Goal: Find contact information: Find contact information

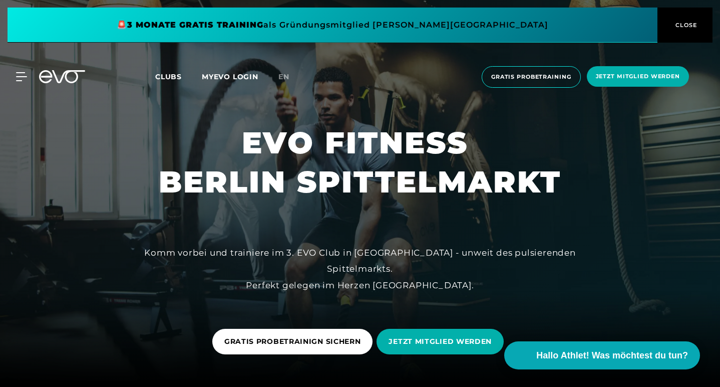
click at [684, 25] on span "CLOSE" at bounding box center [685, 25] width 25 height 9
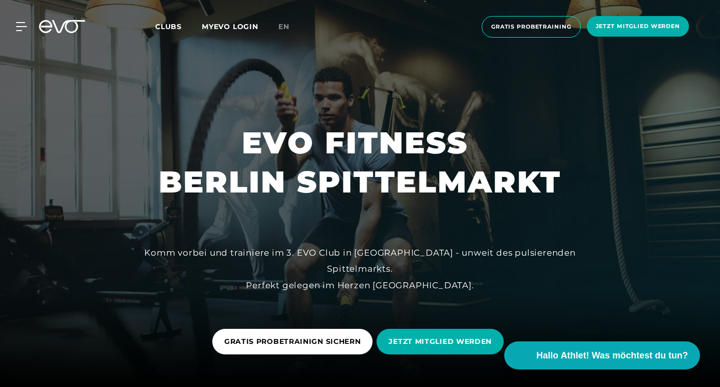
click at [285, 21] on link "en" at bounding box center [289, 27] width 23 height 12
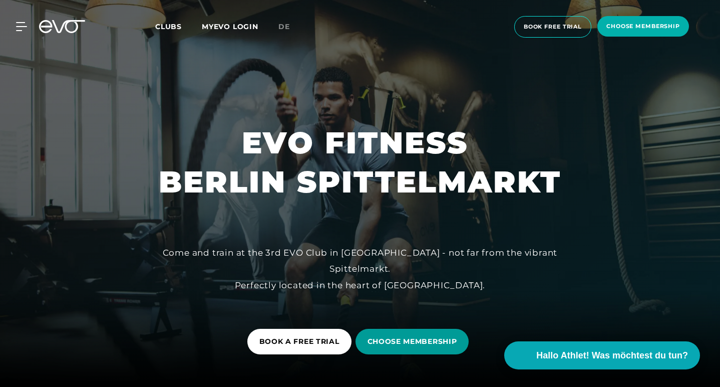
click at [389, 340] on span "CHOOSE MEMBERSHIP" at bounding box center [413, 341] width 90 height 11
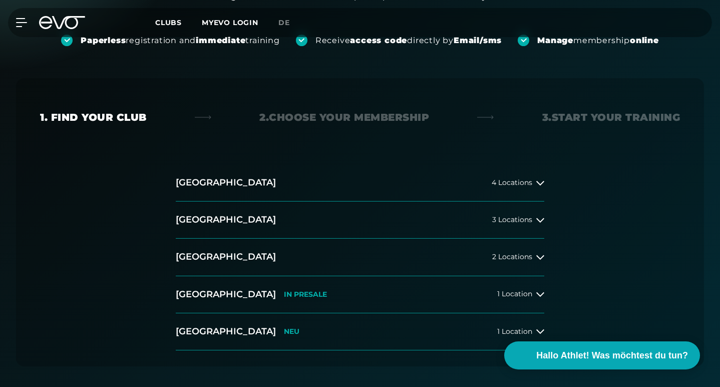
scroll to position [159, 0]
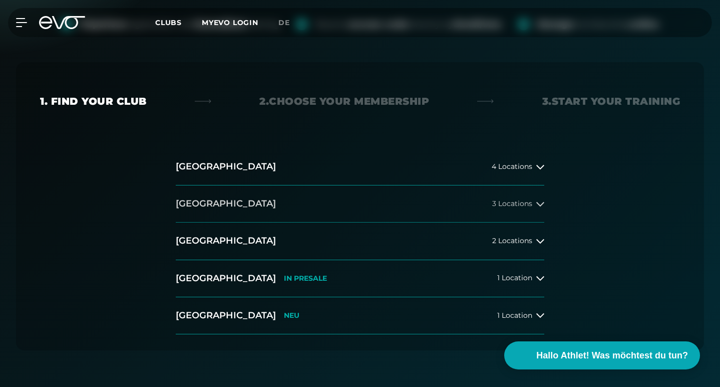
click at [195, 204] on h2 "[GEOGRAPHIC_DATA]" at bounding box center [226, 203] width 100 height 13
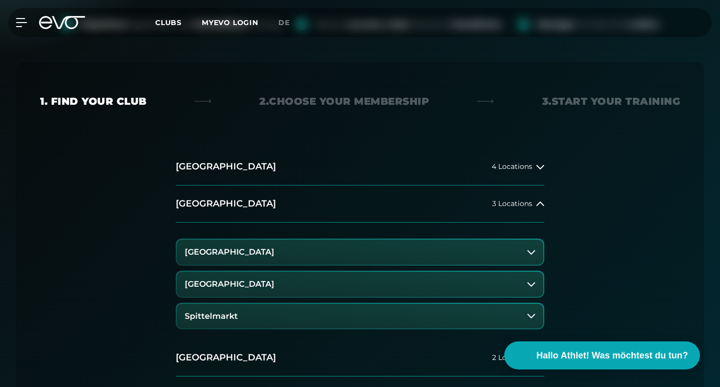
click at [240, 323] on button "Spittelmarkt" at bounding box center [360, 315] width 367 height 25
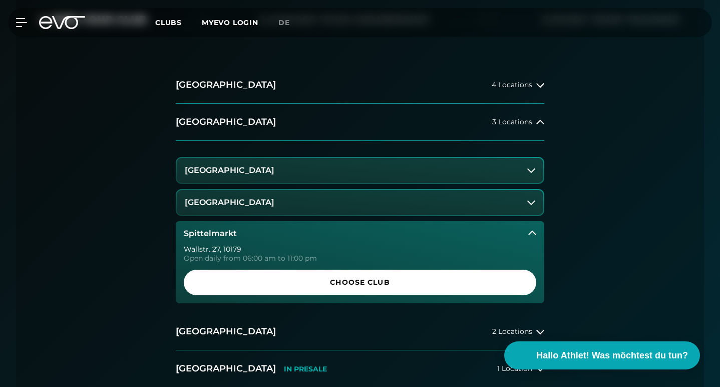
scroll to position [242, 0]
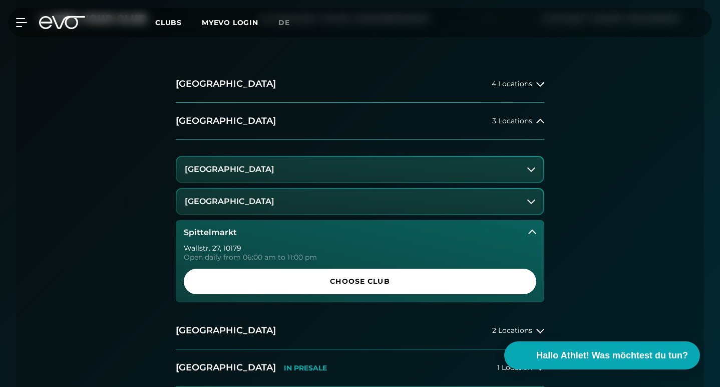
click at [297, 196] on button "[GEOGRAPHIC_DATA]" at bounding box center [360, 201] width 367 height 25
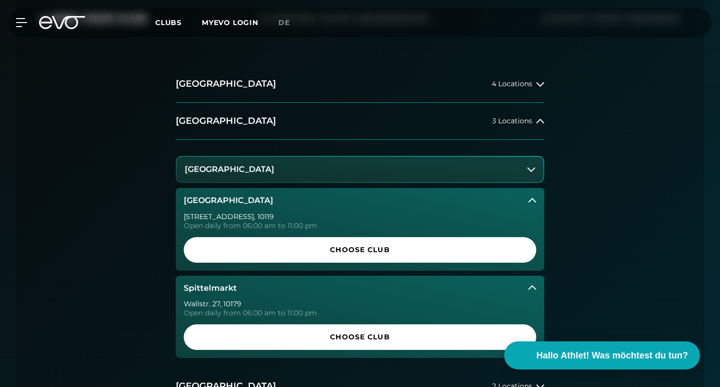
click at [213, 288] on h3 "Spittelmarkt" at bounding box center [210, 287] width 53 height 9
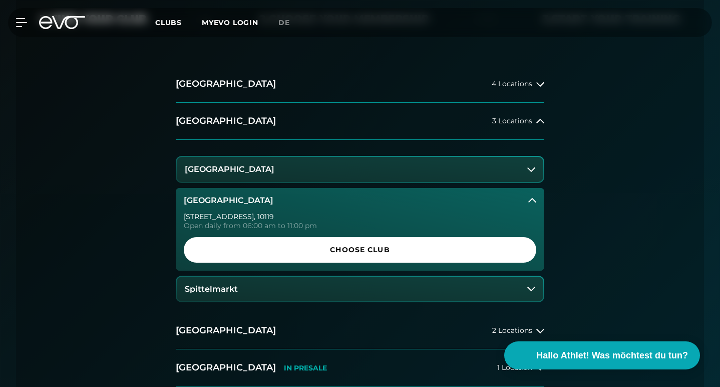
click at [277, 298] on button "Spittelmarkt" at bounding box center [360, 288] width 367 height 25
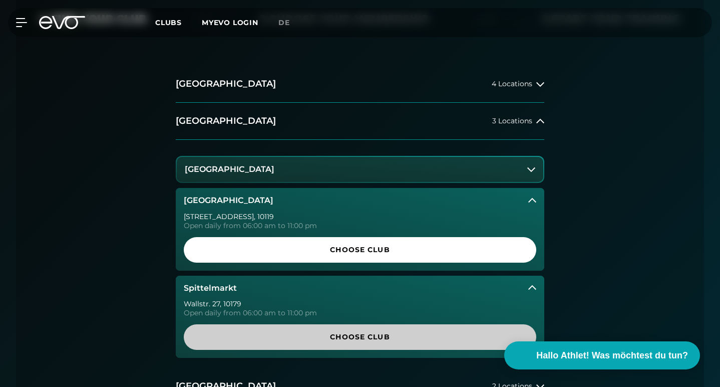
click at [340, 336] on span "Choose Club" at bounding box center [360, 337] width 329 height 11
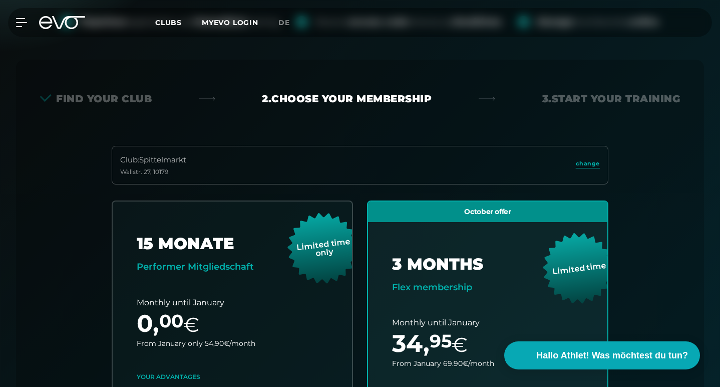
scroll to position [163, 0]
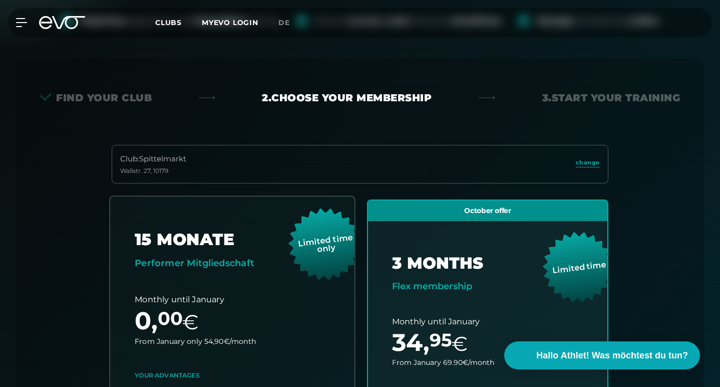
click at [211, 302] on link "choose plan" at bounding box center [232, 393] width 244 height 394
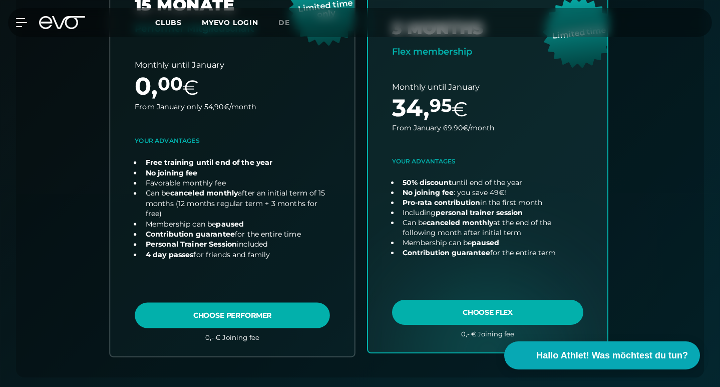
scroll to position [327, 0]
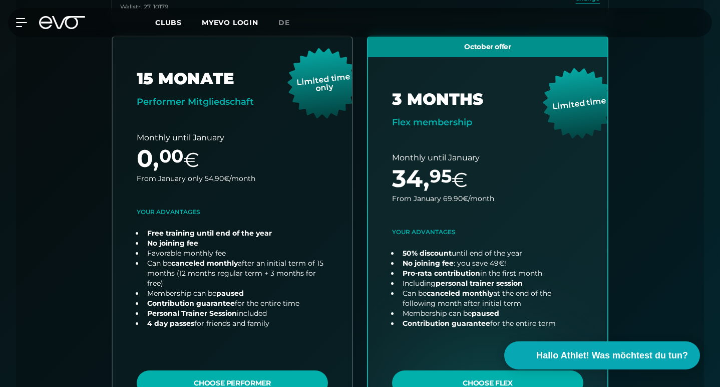
click at [52, 26] on icon at bounding box center [62, 22] width 46 height 13
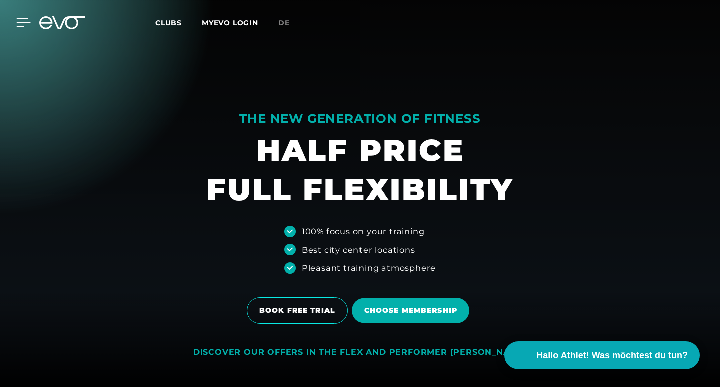
click at [16, 26] on div at bounding box center [16, 22] width 30 height 9
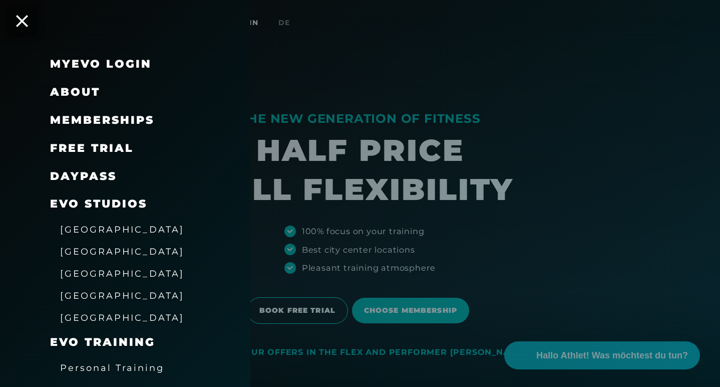
click at [104, 144] on span "free trial" at bounding box center [92, 148] width 84 height 14
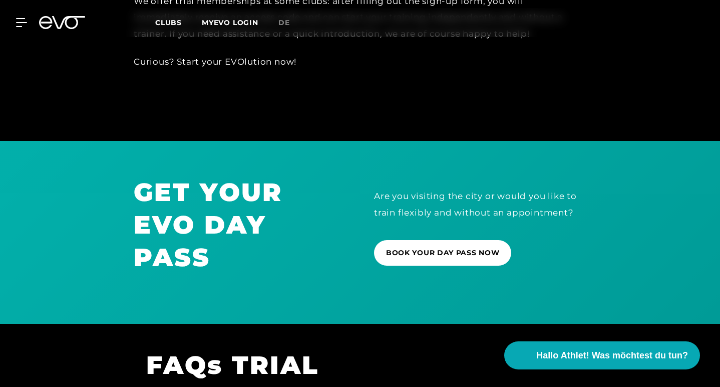
scroll to position [614, 0]
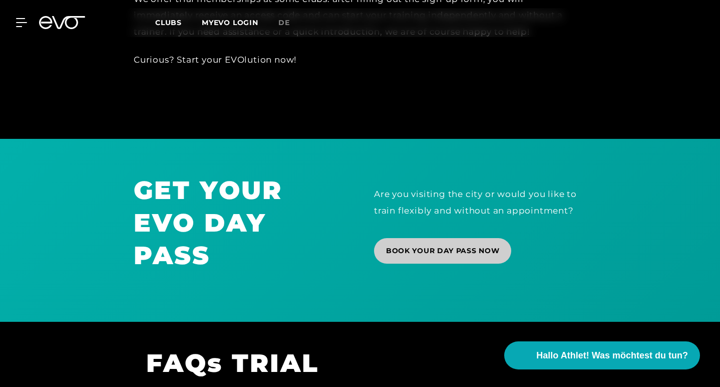
click at [491, 245] on span "BOOK YOUR DAY PASS NOW" at bounding box center [442, 250] width 113 height 11
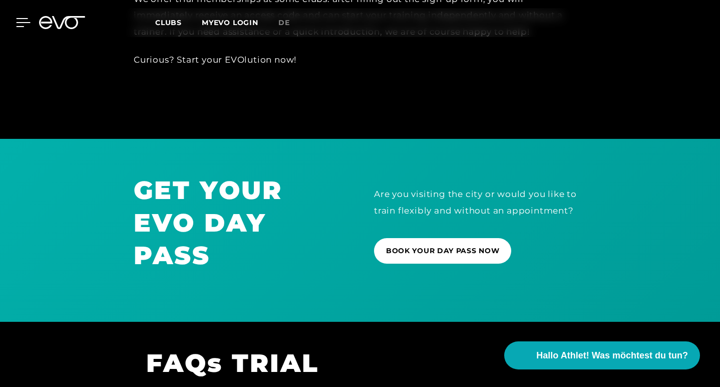
click at [19, 22] on icon at bounding box center [23, 22] width 15 height 9
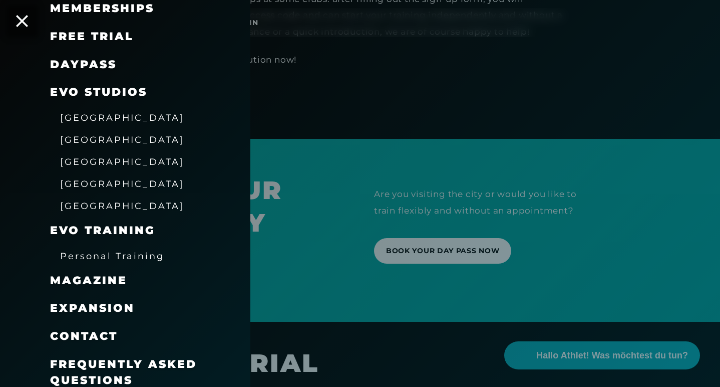
scroll to position [111, 0]
click at [129, 253] on span "Personal Training" at bounding box center [112, 256] width 104 height 11
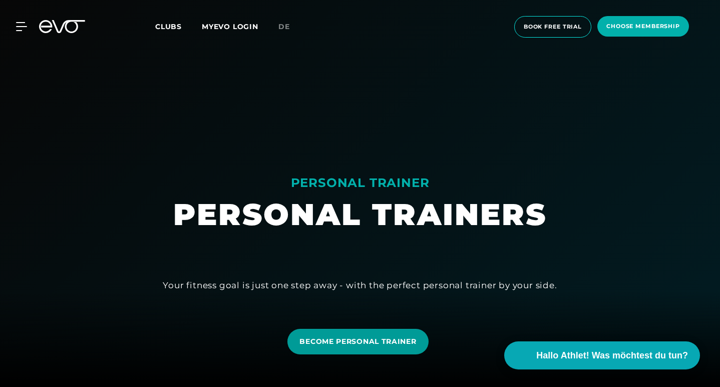
click at [374, 332] on link "BECOME PERSONAL TRAINER" at bounding box center [357, 342] width 141 height 26
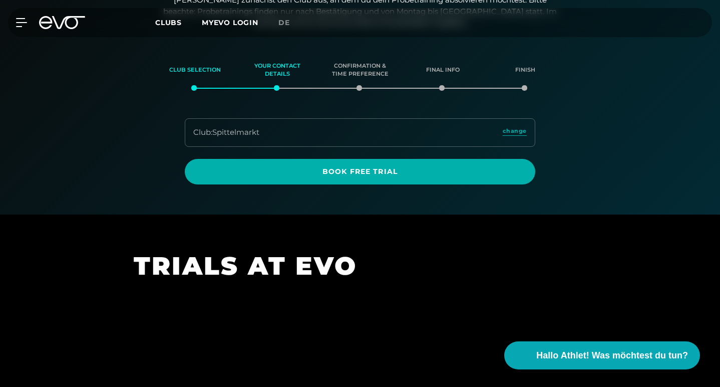
scroll to position [131, 0]
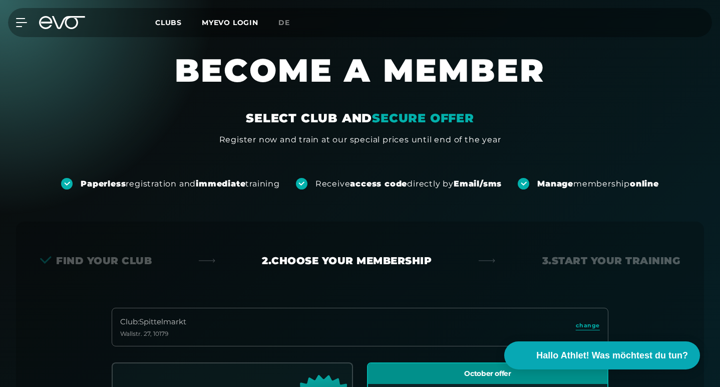
scroll to position [221, 0]
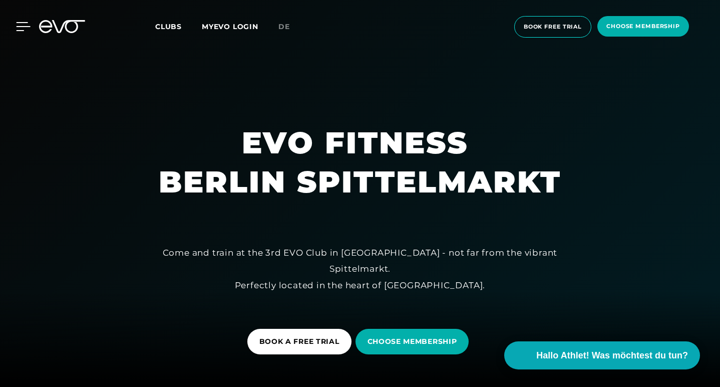
click at [24, 28] on icon at bounding box center [23, 26] width 15 height 9
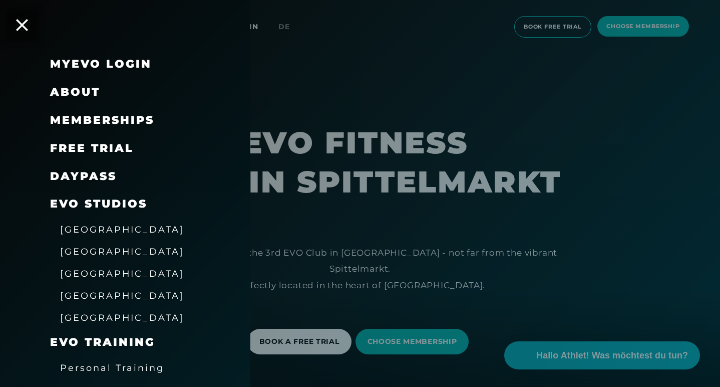
click at [80, 98] on span "About" at bounding box center [75, 92] width 50 height 14
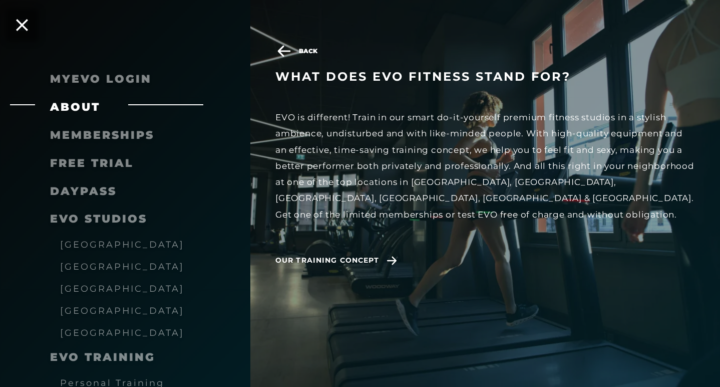
scroll to position [138, 0]
click at [362, 255] on span "Our training concept" at bounding box center [327, 260] width 104 height 11
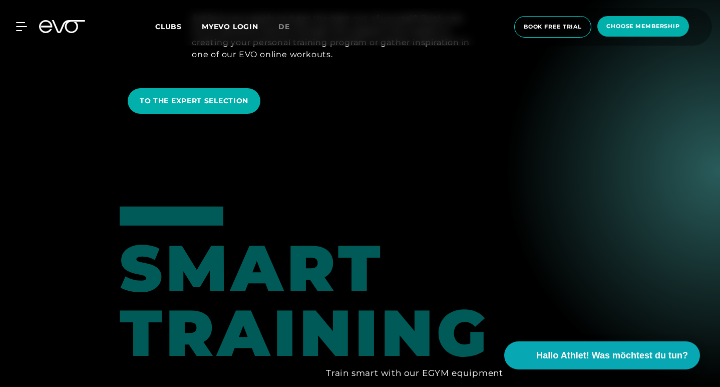
scroll to position [601, 0]
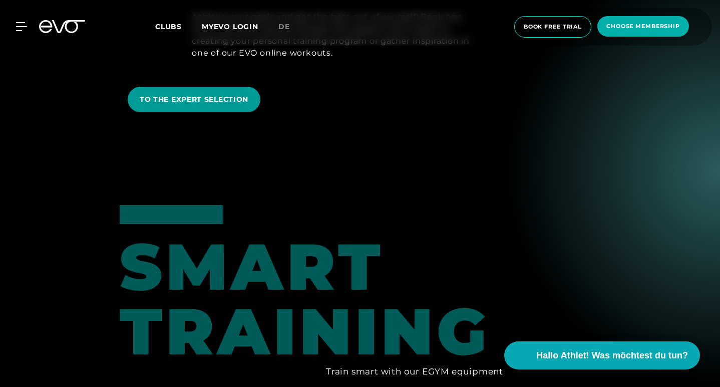
click at [216, 98] on span "TO THE EXPERT SELECTION" at bounding box center [194, 99] width 109 height 11
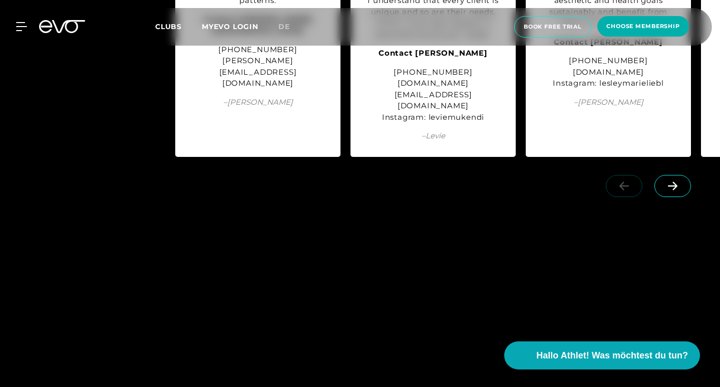
scroll to position [1303, 0]
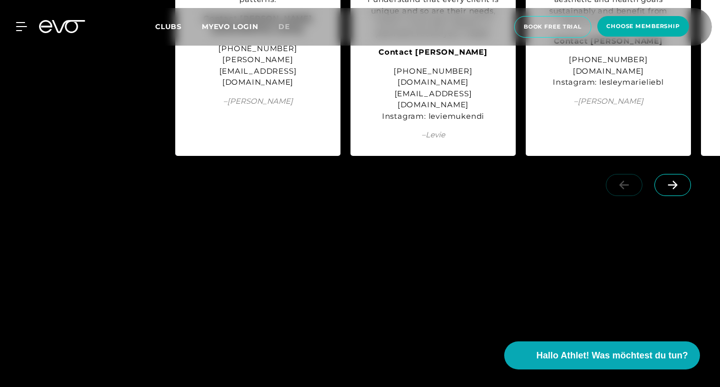
click at [672, 180] on icon at bounding box center [673, 184] width 18 height 9
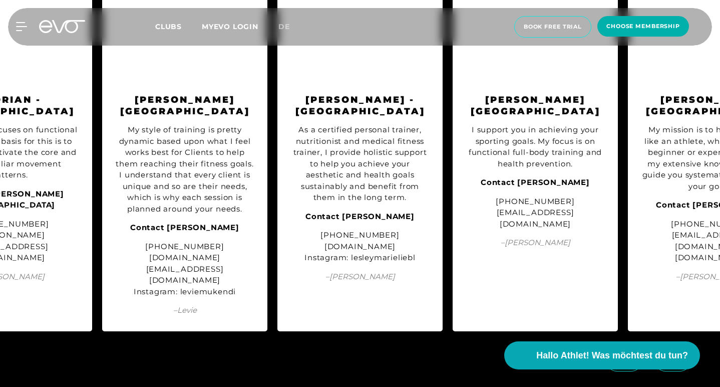
scroll to position [1124, 0]
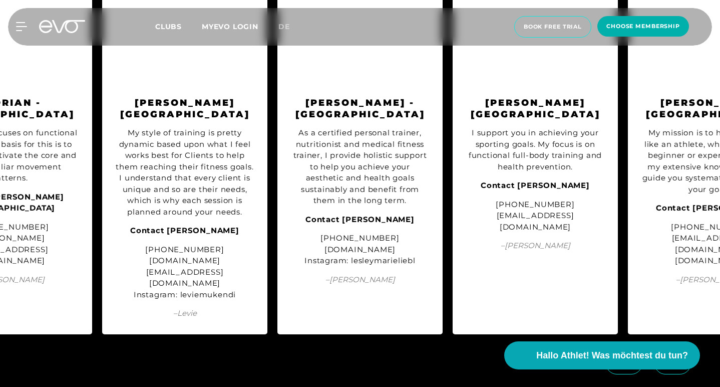
click at [677, 359] on icon at bounding box center [673, 363] width 10 height 9
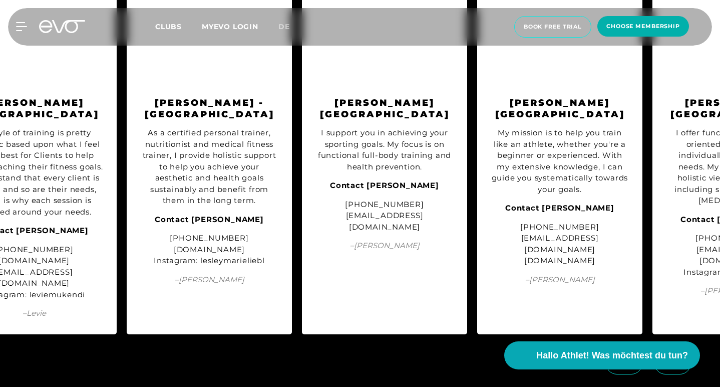
scroll to position [0, 424]
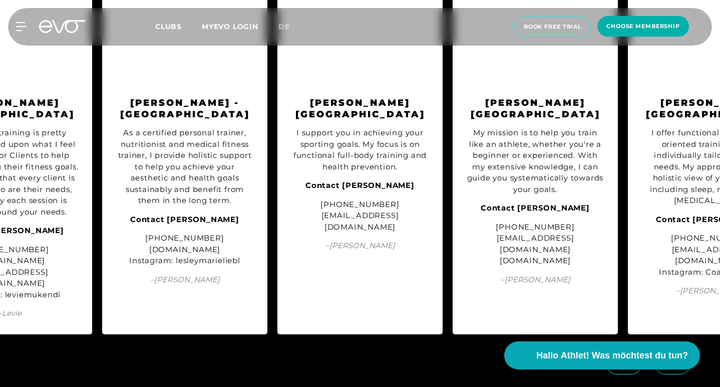
click at [678, 359] on icon at bounding box center [673, 363] width 18 height 9
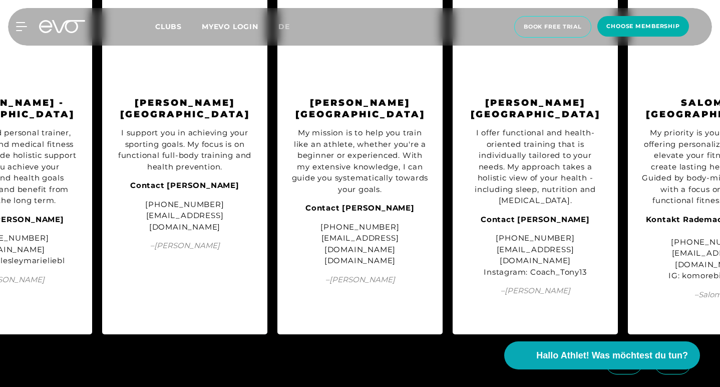
click at [678, 359] on icon at bounding box center [673, 363] width 18 height 9
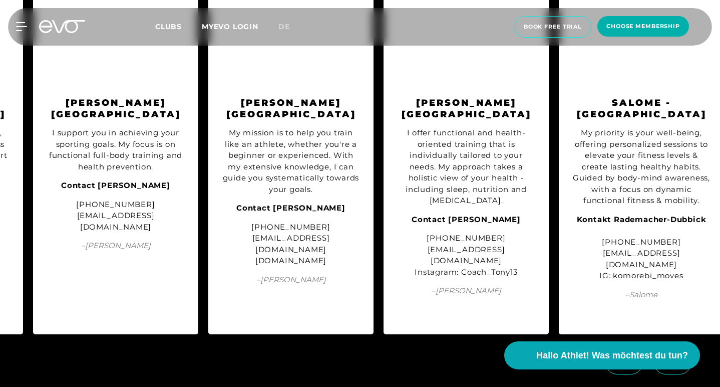
scroll to position [0, 672]
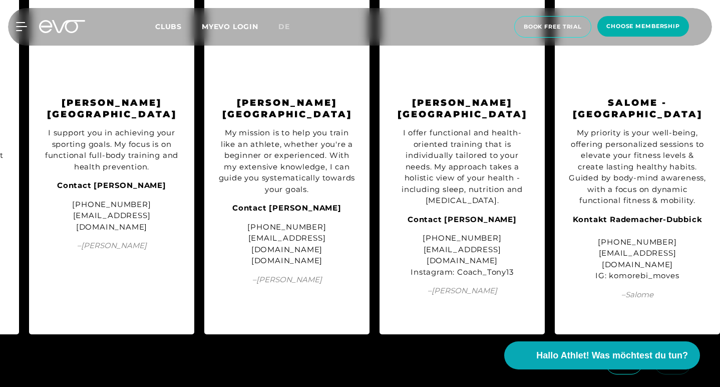
click at [631, 359] on icon at bounding box center [624, 363] width 18 height 9
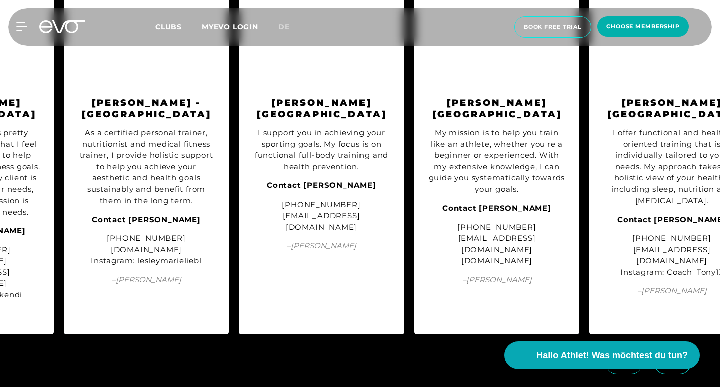
scroll to position [0, 424]
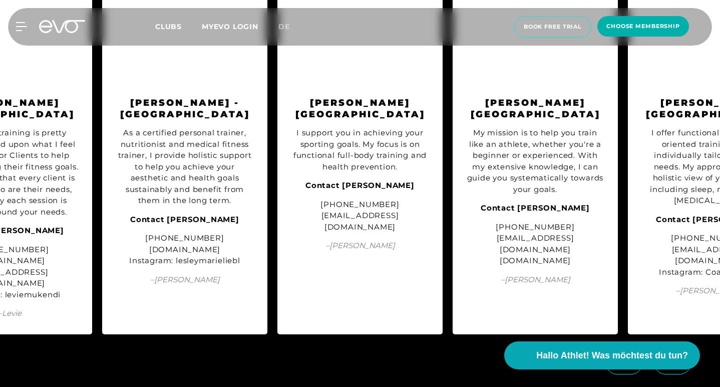
click at [664, 352] on span at bounding box center [673, 363] width 37 height 22
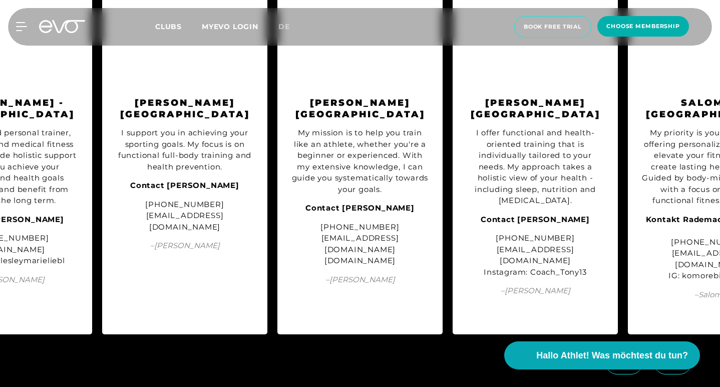
click at [690, 248] on div "Kontakt [PERSON_NAME]-Dubbick [PHONE_NUMBER] [EMAIL_ADDRESS][DOMAIN_NAME] IG: k…" at bounding box center [711, 248] width 140 height 68
click at [681, 359] on icon at bounding box center [673, 363] width 18 height 9
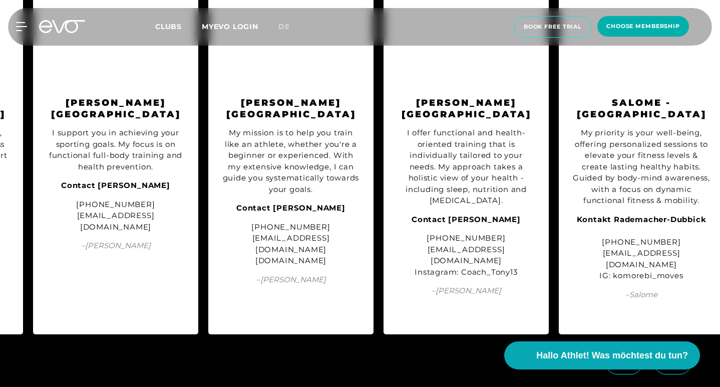
scroll to position [0, 672]
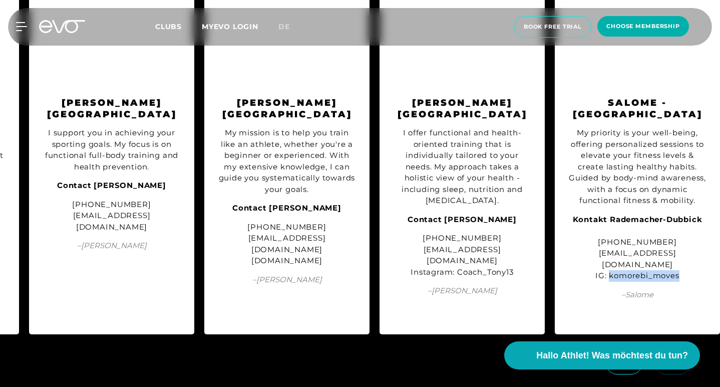
drag, startPoint x: 682, startPoint y: 248, endPoint x: 608, endPoint y: 249, distance: 73.6
click at [608, 250] on div "Kontakt [PERSON_NAME]-Dubbick [PHONE_NUMBER] [EMAIL_ADDRESS][DOMAIN_NAME] IG: k…" at bounding box center [637, 248] width 140 height 68
copy div "komorebi_moves"
